Goal: Information Seeking & Learning: Learn about a topic

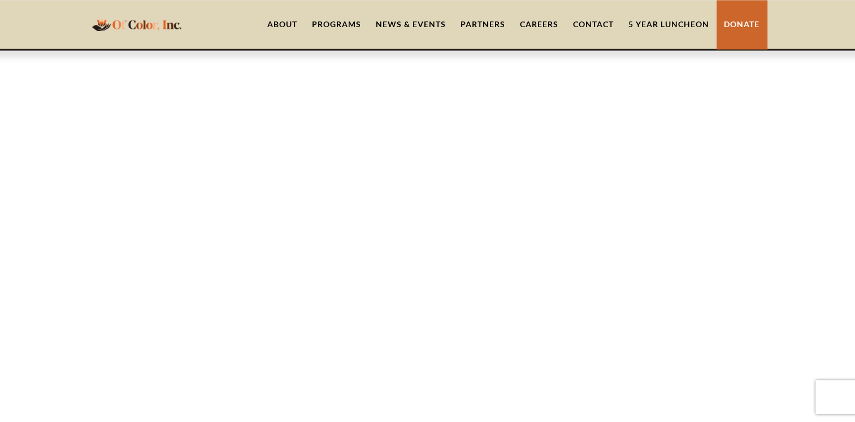
scroll to position [2027, 0]
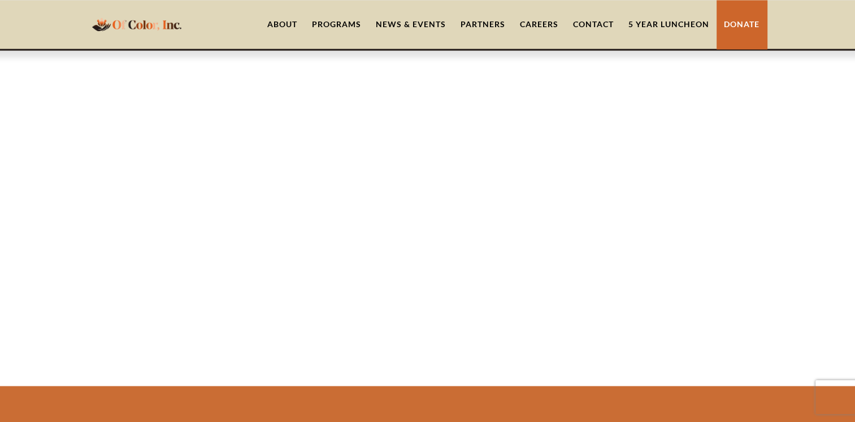
click at [538, 25] on link "Careers" at bounding box center [539, 24] width 53 height 49
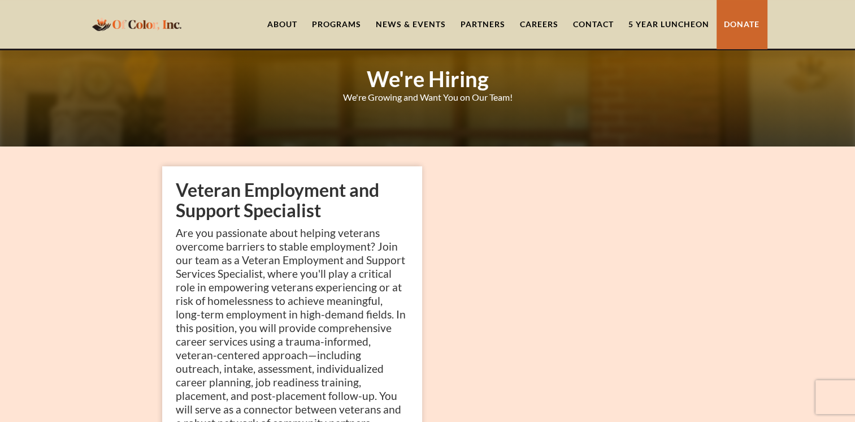
scroll to position [53, 0]
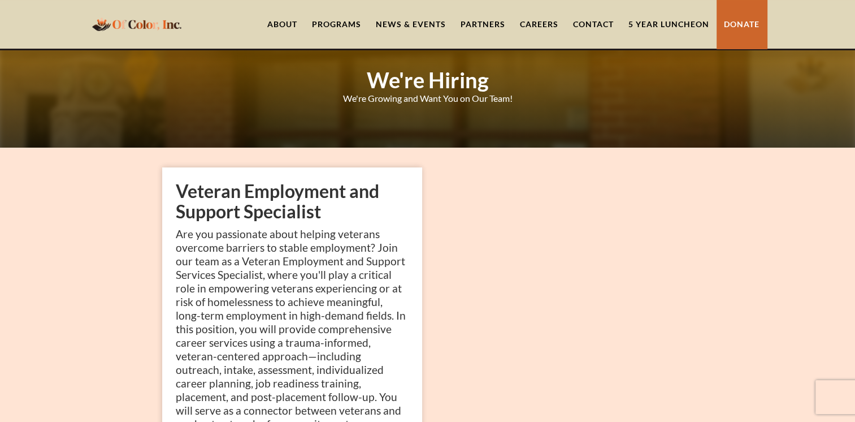
click at [434, 22] on link "News & Events" at bounding box center [411, 24] width 85 height 49
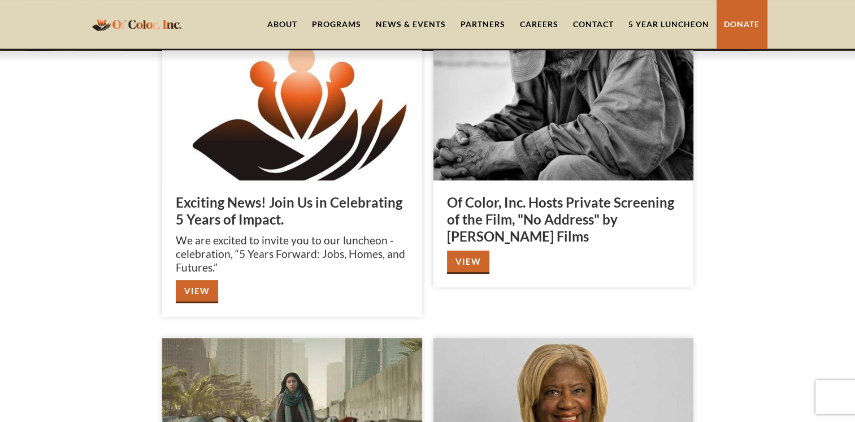
scroll to position [135, 0]
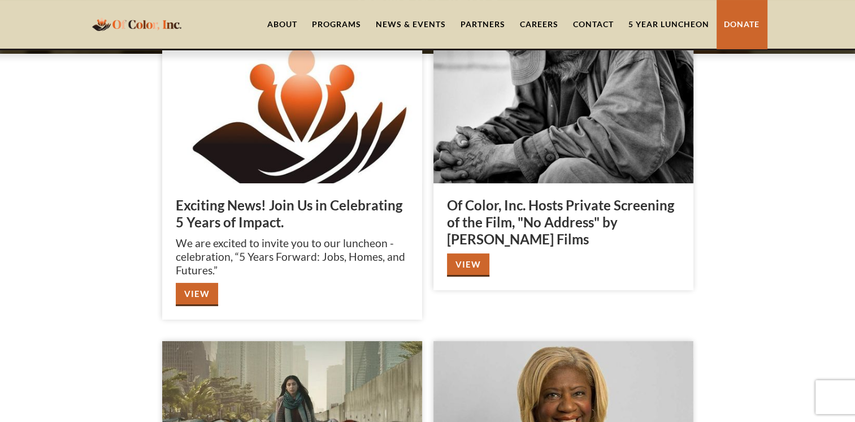
click at [476, 270] on link "View" at bounding box center [468, 264] width 42 height 23
click at [201, 298] on link "View" at bounding box center [197, 294] width 42 height 23
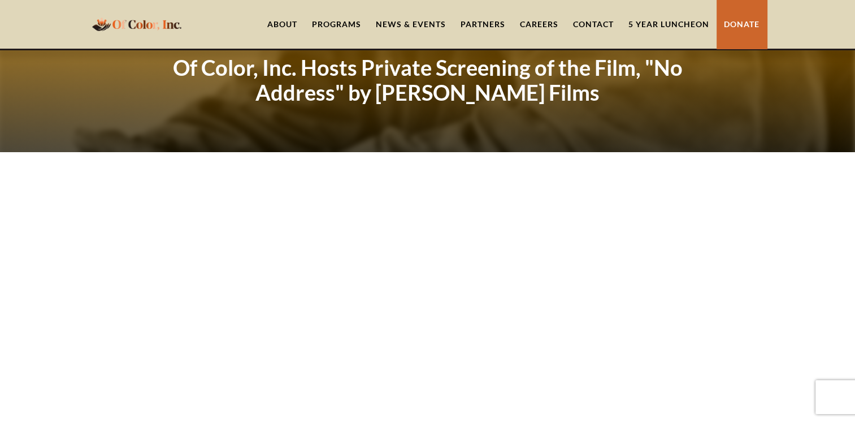
scroll to position [26, 0]
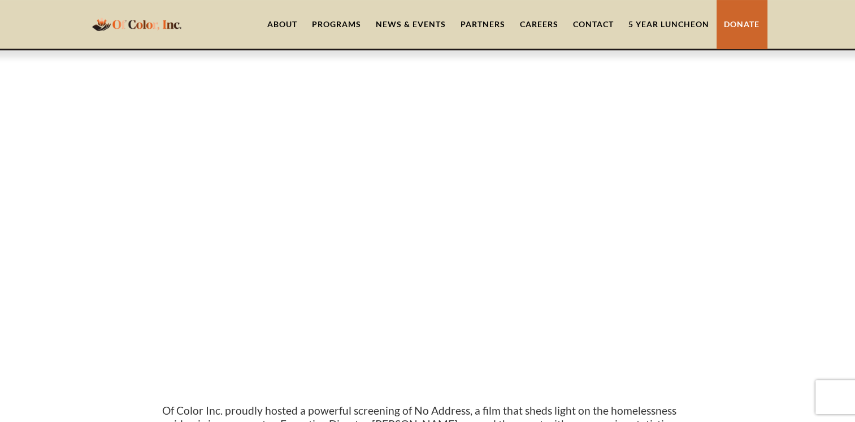
scroll to position [0, 0]
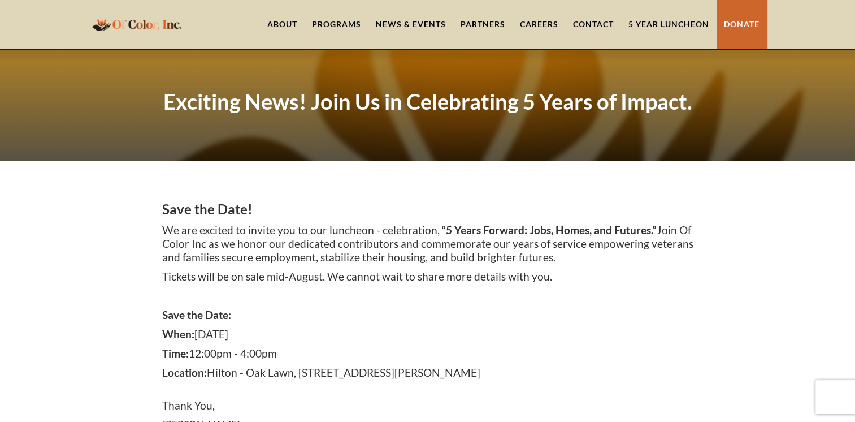
click at [280, 23] on link "About" at bounding box center [282, 24] width 45 height 49
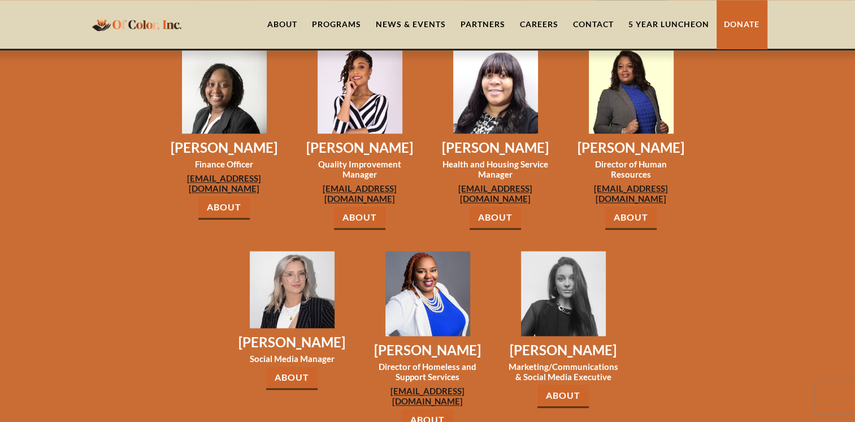
scroll to position [1184, 0]
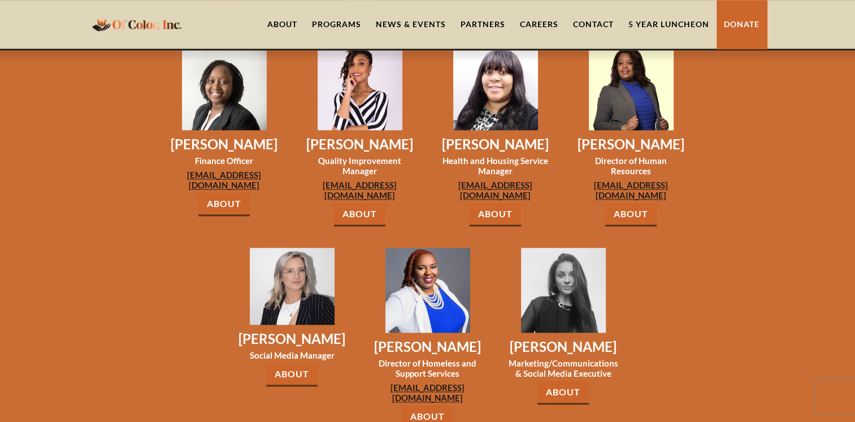
click at [564, 381] on link "About" at bounding box center [563, 392] width 51 height 23
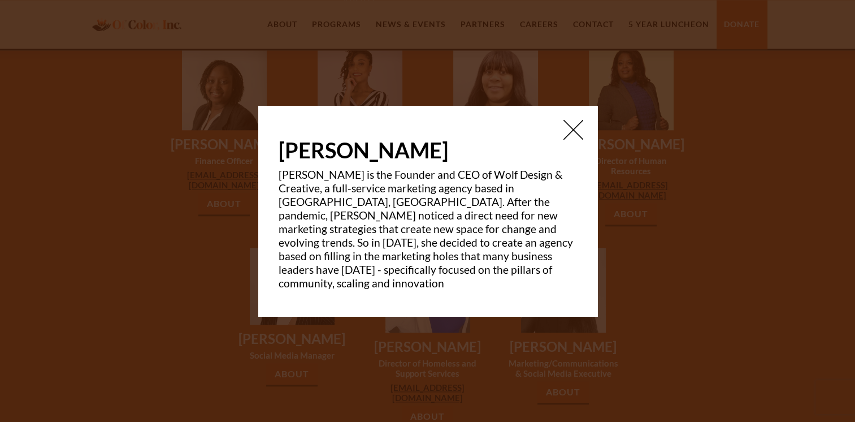
click at [576, 139] on img at bounding box center [574, 130] width 20 height 20
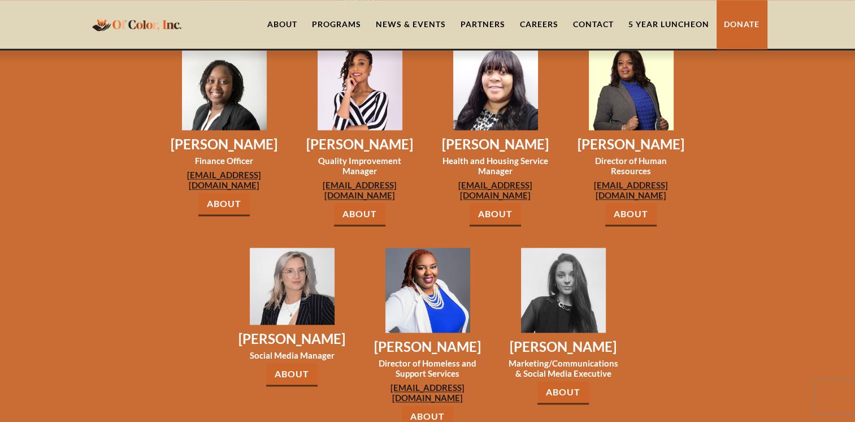
click at [427, 405] on link "About" at bounding box center [427, 416] width 51 height 23
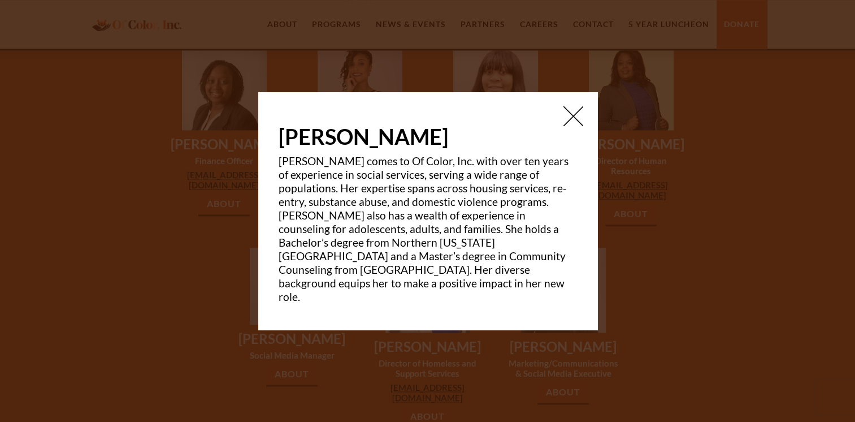
click at [577, 116] on img at bounding box center [574, 116] width 20 height 20
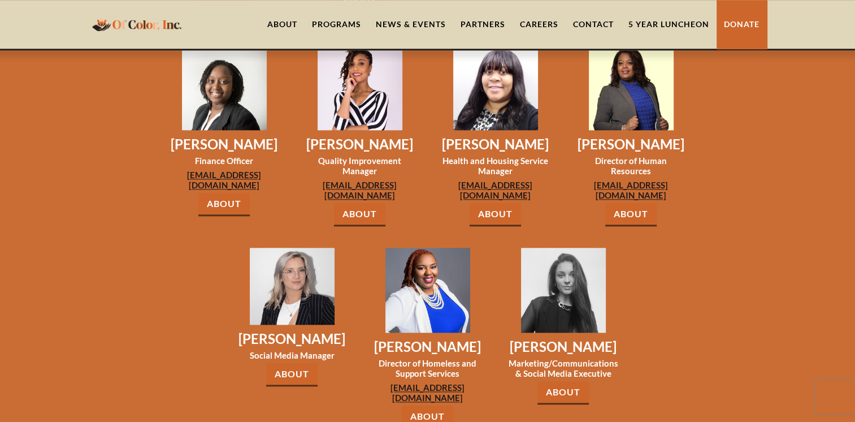
click at [293, 363] on link "About" at bounding box center [291, 374] width 51 height 23
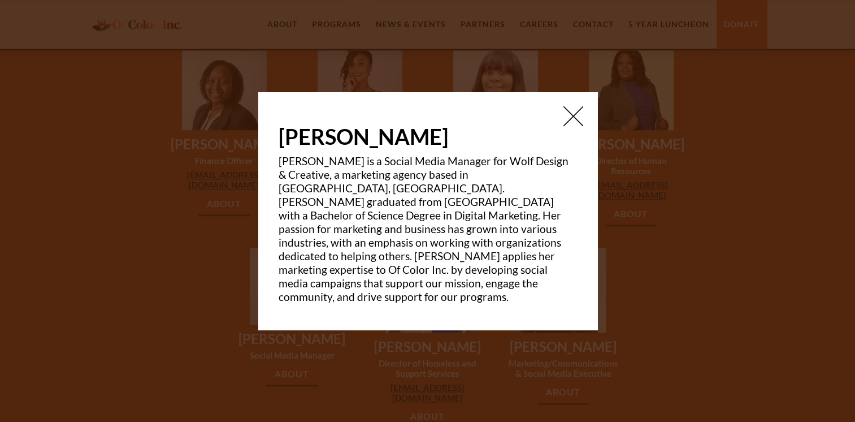
click at [425, 271] on p "[PERSON_NAME] is a Social Media Manager for Wolf Design & Creative, a marketing…" at bounding box center [428, 228] width 298 height 149
click at [350, 275] on p "[PERSON_NAME] is a Social Media Manager for Wolf Design & Creative, a marketing…" at bounding box center [428, 228] width 298 height 149
click at [573, 126] on img at bounding box center [574, 116] width 20 height 20
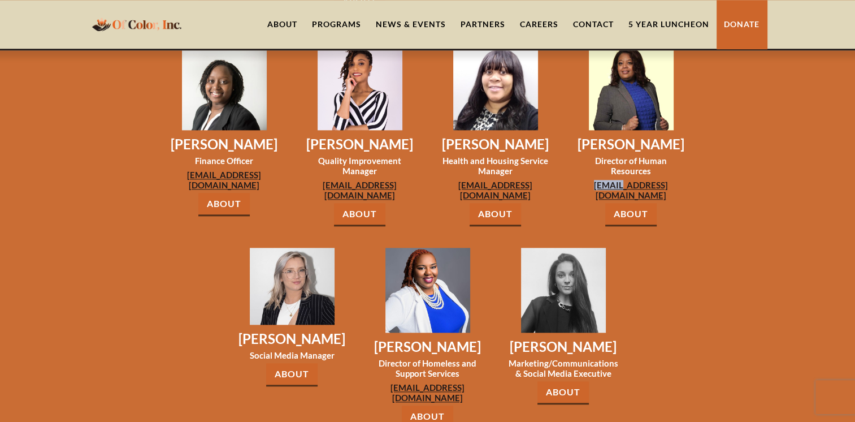
click at [573, 130] on div "[PERSON_NAME] Director of Human Resources [EMAIL_ADDRESS][DOMAIN_NAME] About [P…" at bounding box center [632, 125] width 136 height 202
drag, startPoint x: 573, startPoint y: 130, endPoint x: 629, endPoint y: 152, distance: 59.6
click at [629, 203] on link "About" at bounding box center [630, 214] width 51 height 23
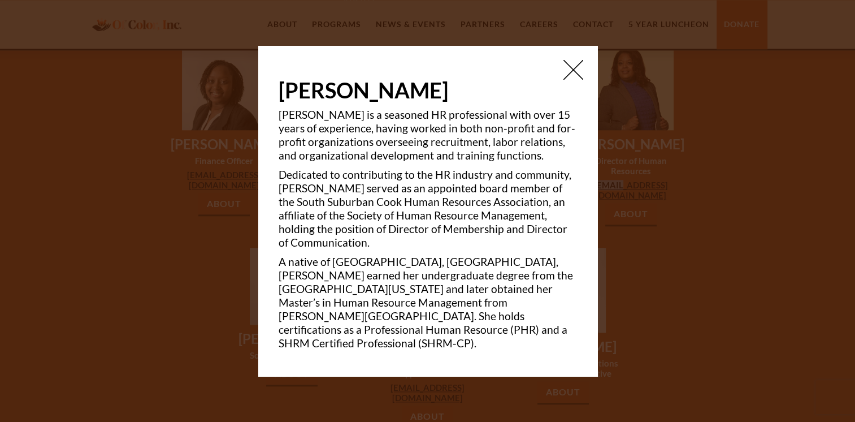
click at [572, 78] on img at bounding box center [574, 70] width 20 height 20
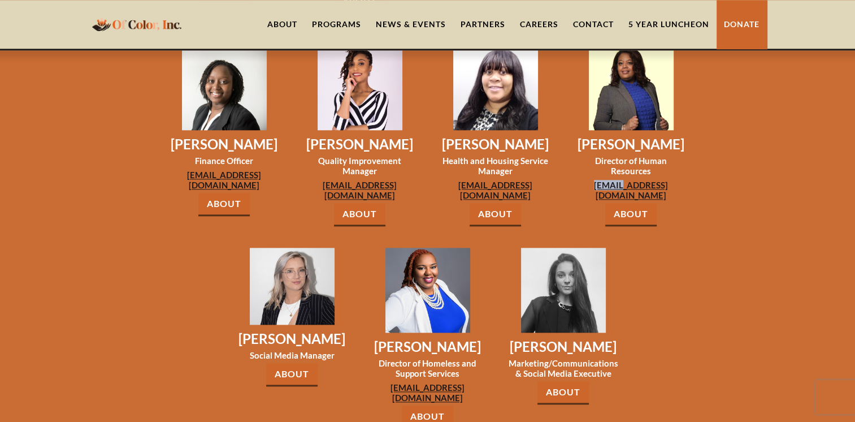
click at [492, 203] on link "About" at bounding box center [495, 214] width 51 height 23
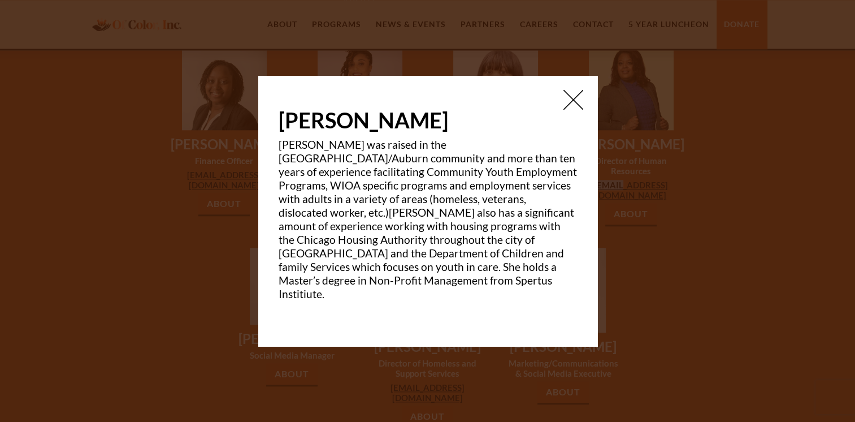
click at [573, 100] on img at bounding box center [574, 100] width 20 height 20
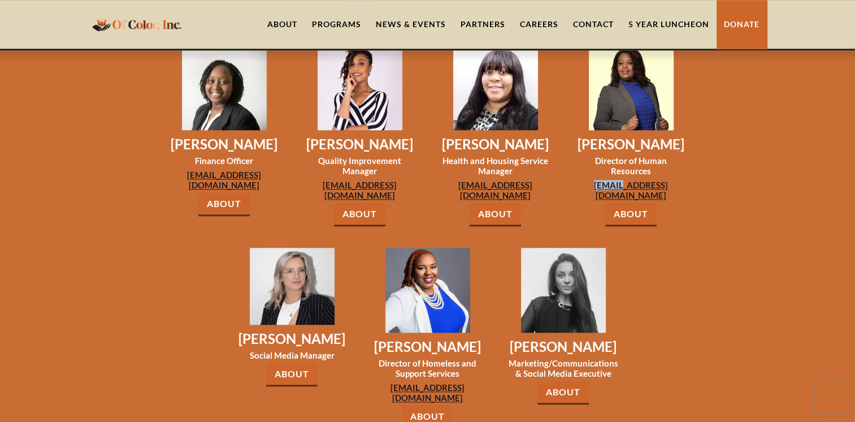
click at [362, 203] on link "About" at bounding box center [359, 214] width 51 height 23
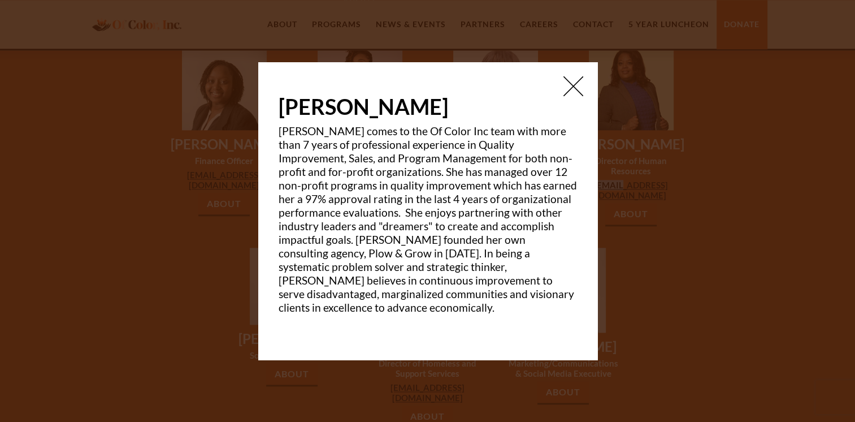
click at [567, 94] on img at bounding box center [574, 86] width 20 height 20
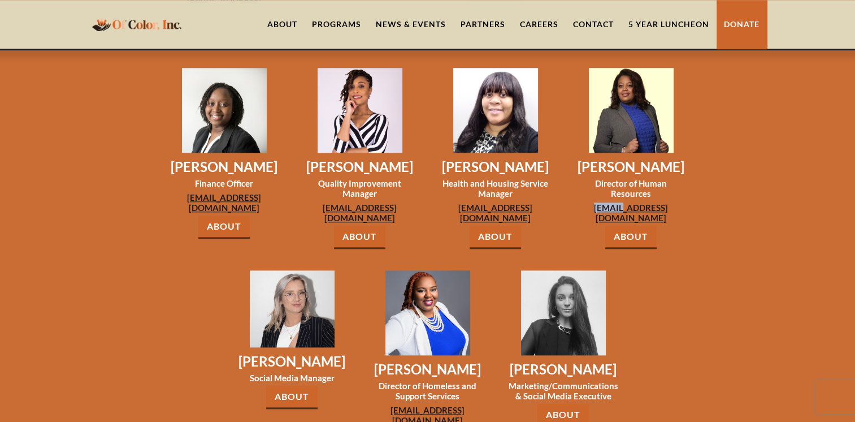
scroll to position [1139, 0]
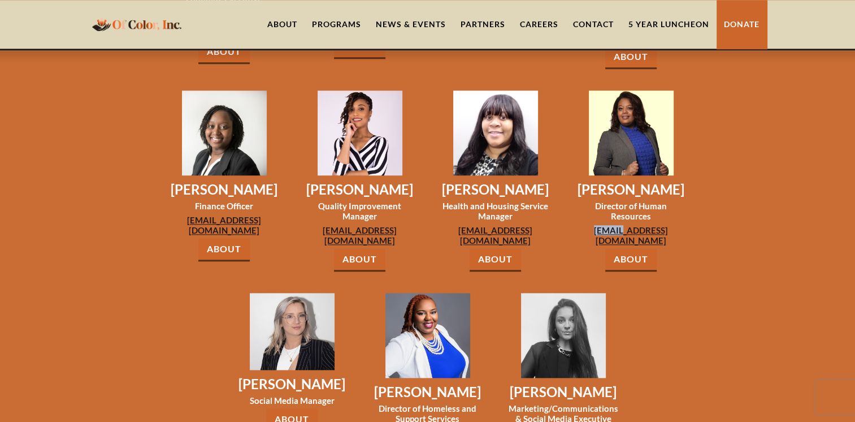
click at [359, 248] on link "About" at bounding box center [359, 259] width 51 height 23
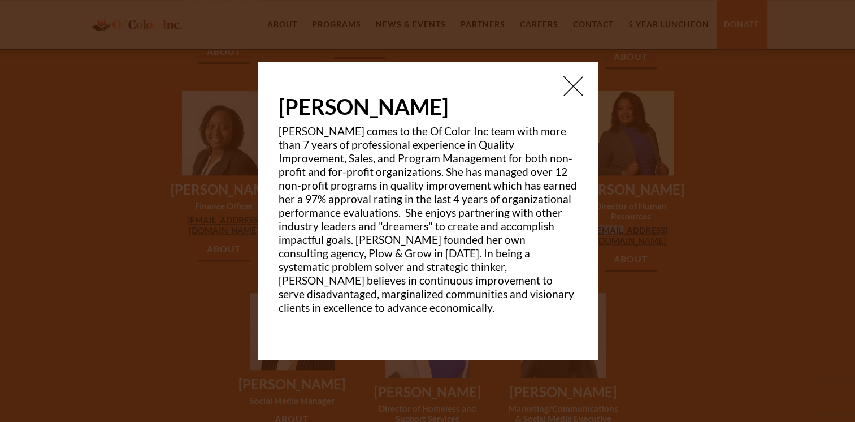
click at [564, 96] on img at bounding box center [574, 86] width 20 height 20
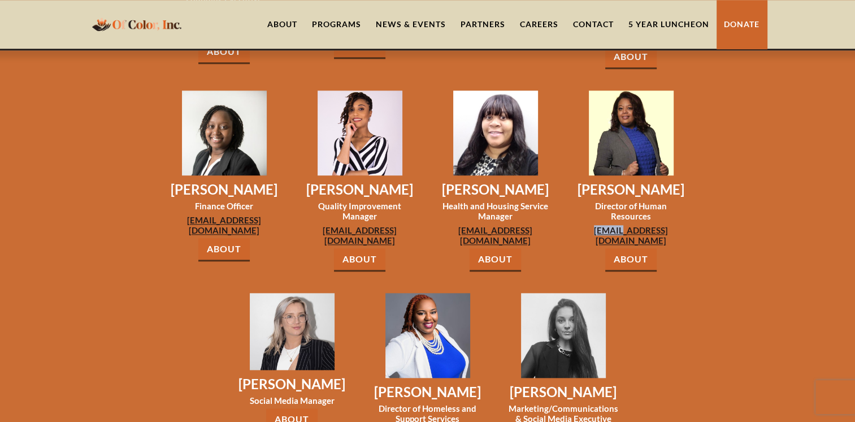
click at [225, 238] on link "About" at bounding box center [223, 249] width 51 height 23
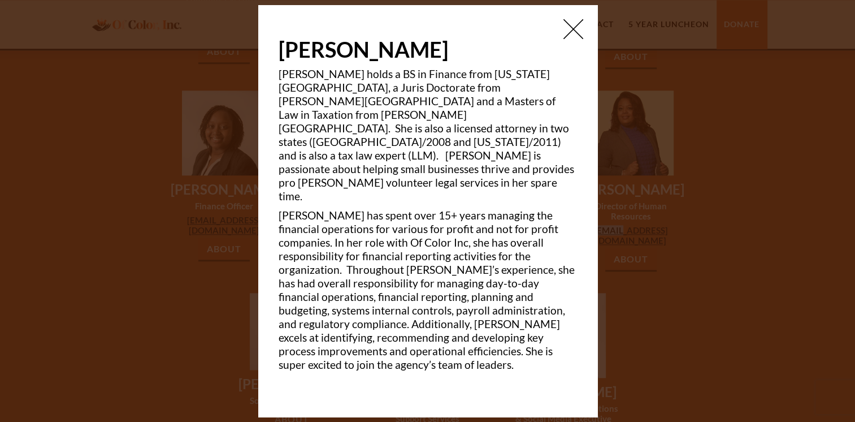
click at [570, 39] on img at bounding box center [574, 29] width 20 height 20
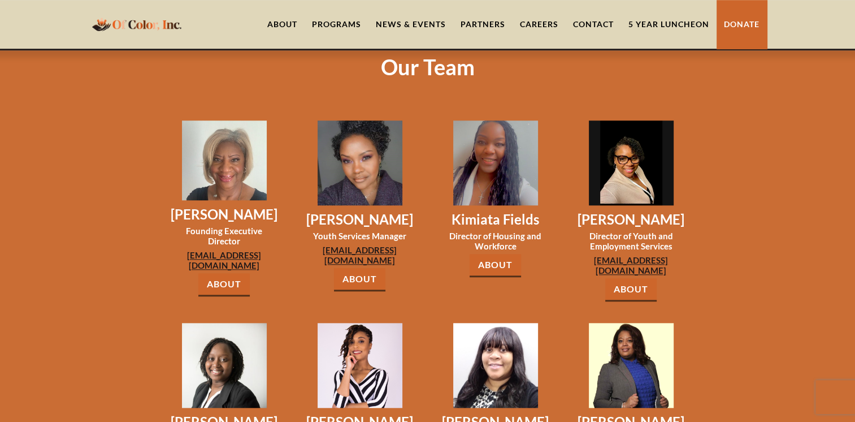
scroll to position [890, 0]
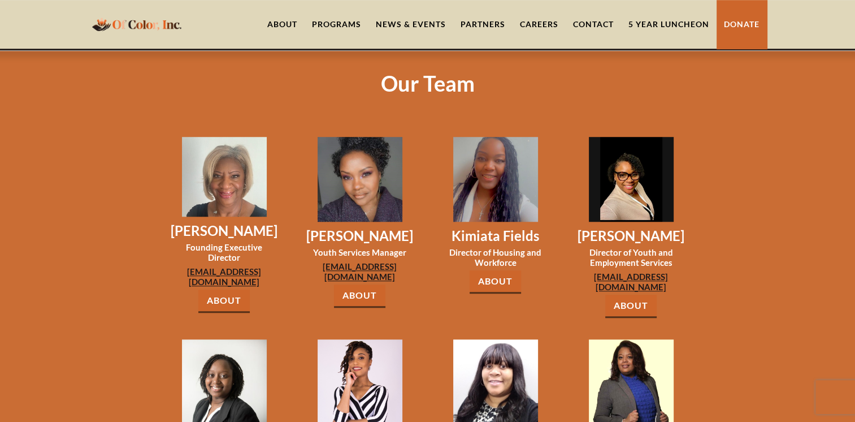
click at [633, 294] on link "About" at bounding box center [630, 305] width 51 height 23
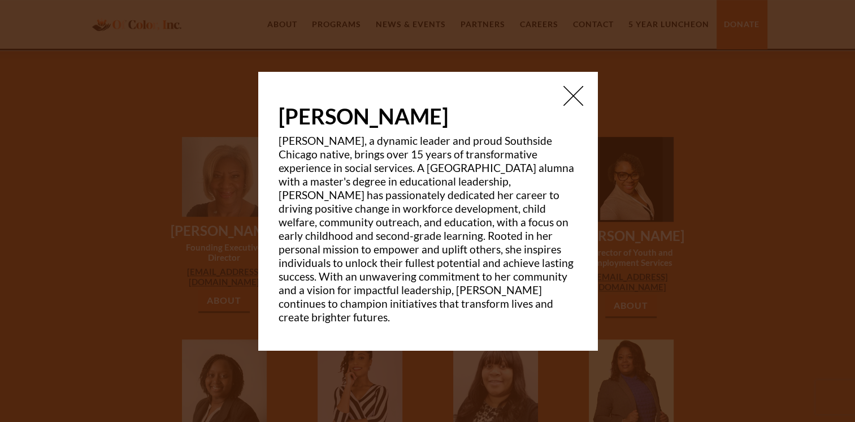
click at [573, 103] on img at bounding box center [574, 96] width 20 height 20
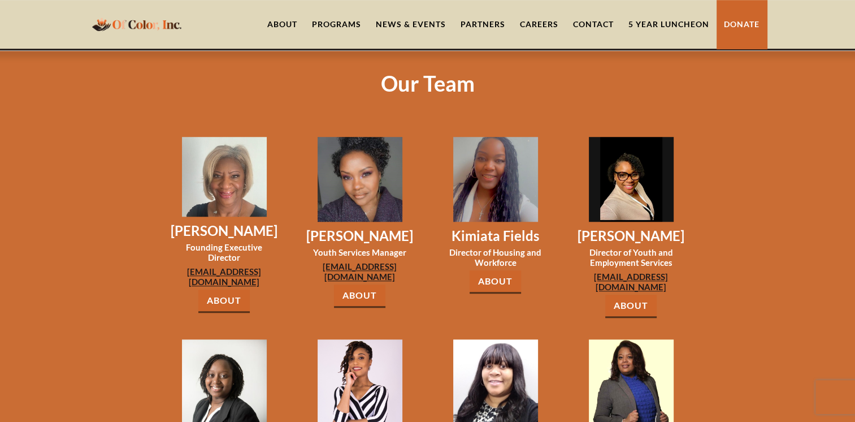
click at [494, 270] on link "About" at bounding box center [495, 281] width 51 height 23
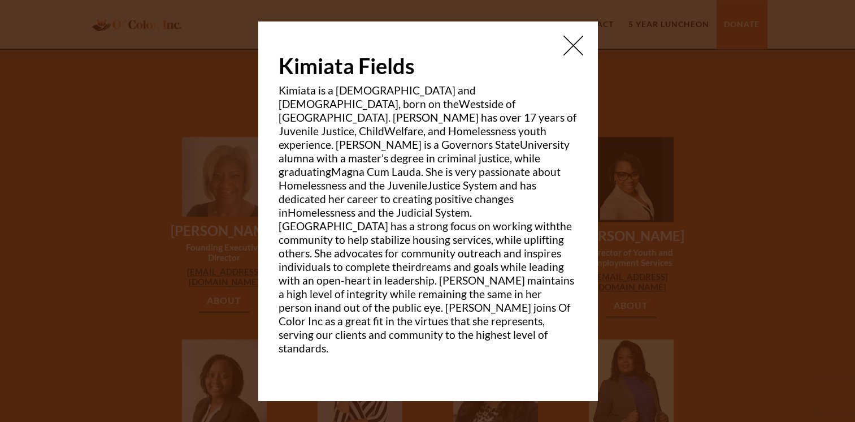
click at [574, 55] on img at bounding box center [574, 46] width 20 height 20
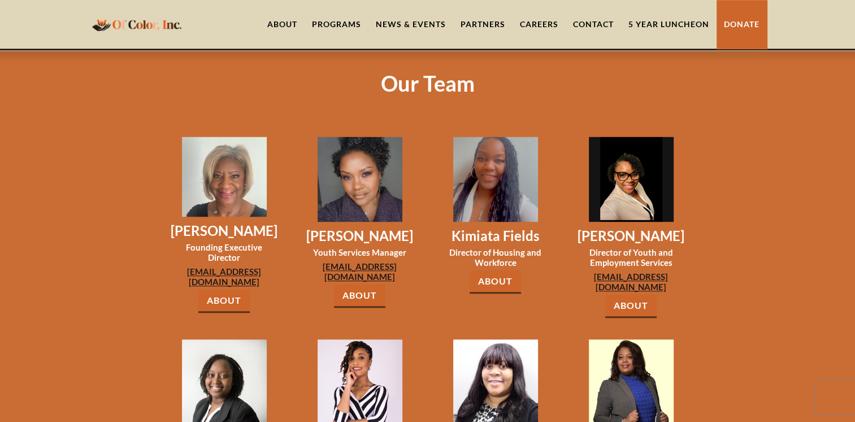
click at [362, 284] on link "About" at bounding box center [359, 295] width 51 height 23
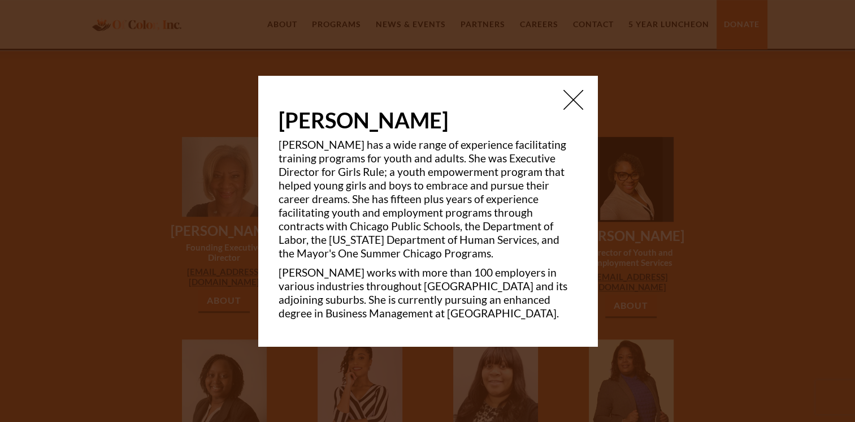
click at [572, 106] on img at bounding box center [574, 100] width 20 height 20
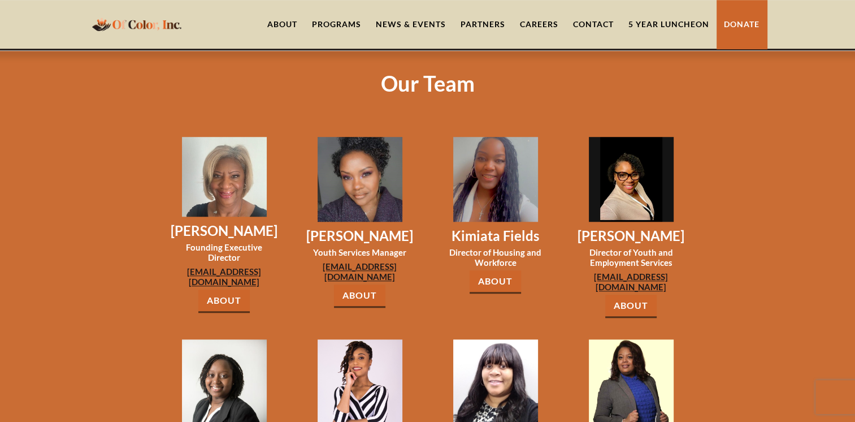
click at [220, 289] on link "About" at bounding box center [223, 300] width 51 height 23
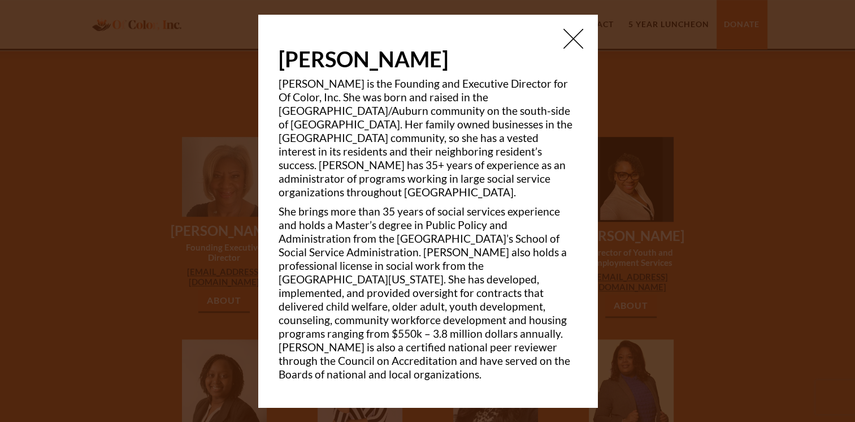
click at [571, 49] on img at bounding box center [574, 39] width 20 height 20
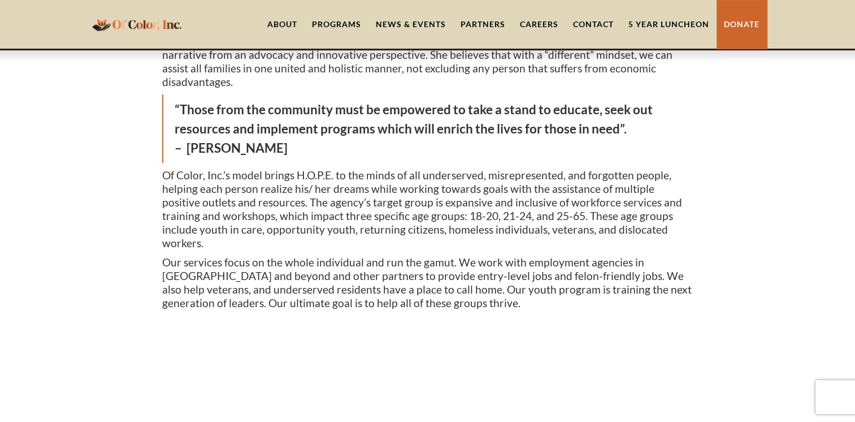
scroll to position [287, 0]
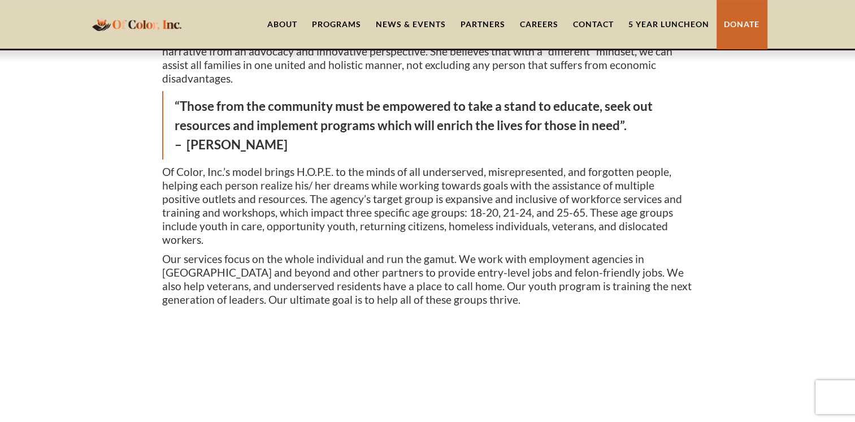
click at [339, 20] on div "Programs" at bounding box center [336, 24] width 49 height 11
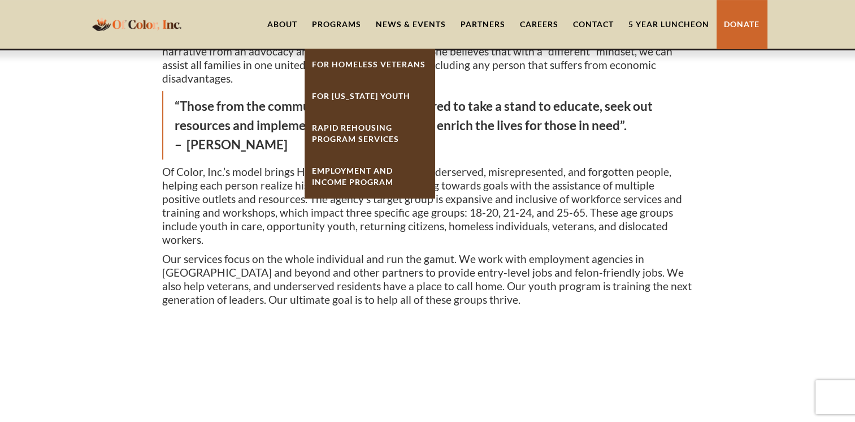
click at [364, 90] on link "For [US_STATE] Youth" at bounding box center [370, 96] width 130 height 32
